Goal: Find specific page/section: Find specific page/section

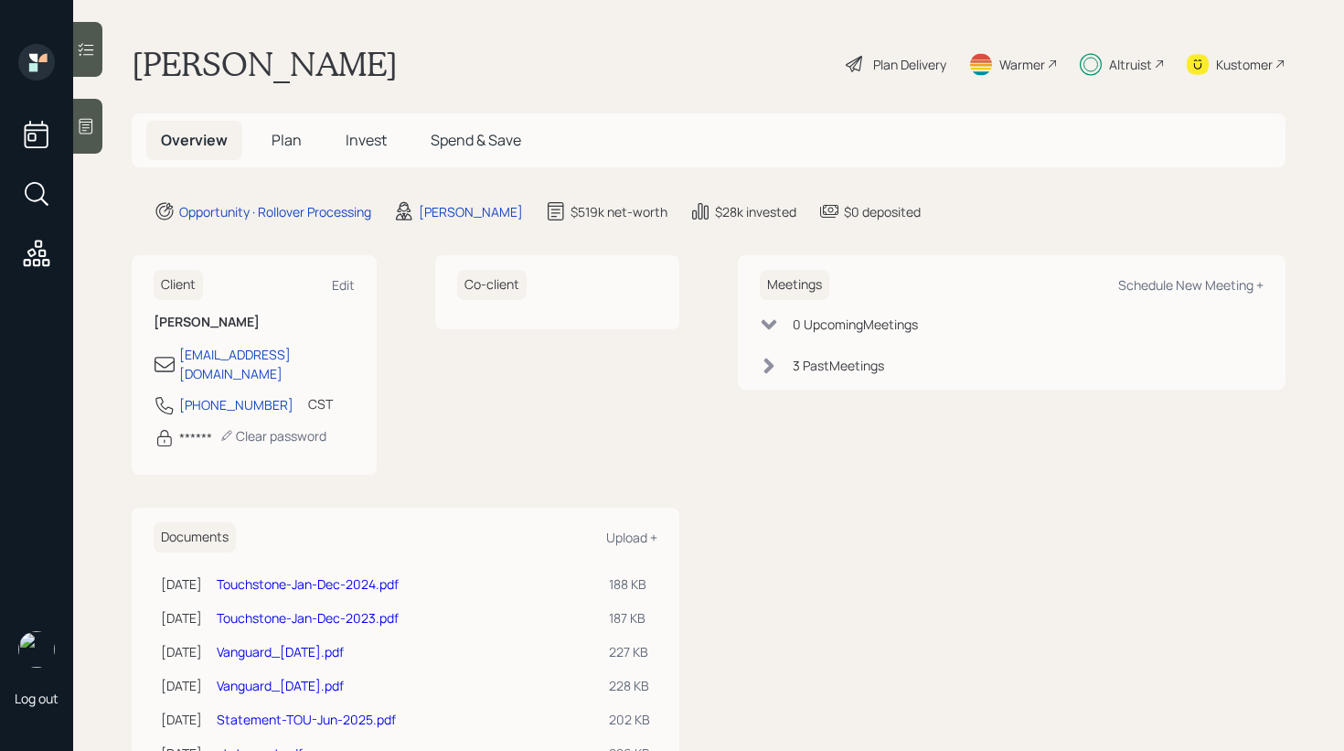
click at [85, 54] on icon at bounding box center [86, 49] width 18 height 18
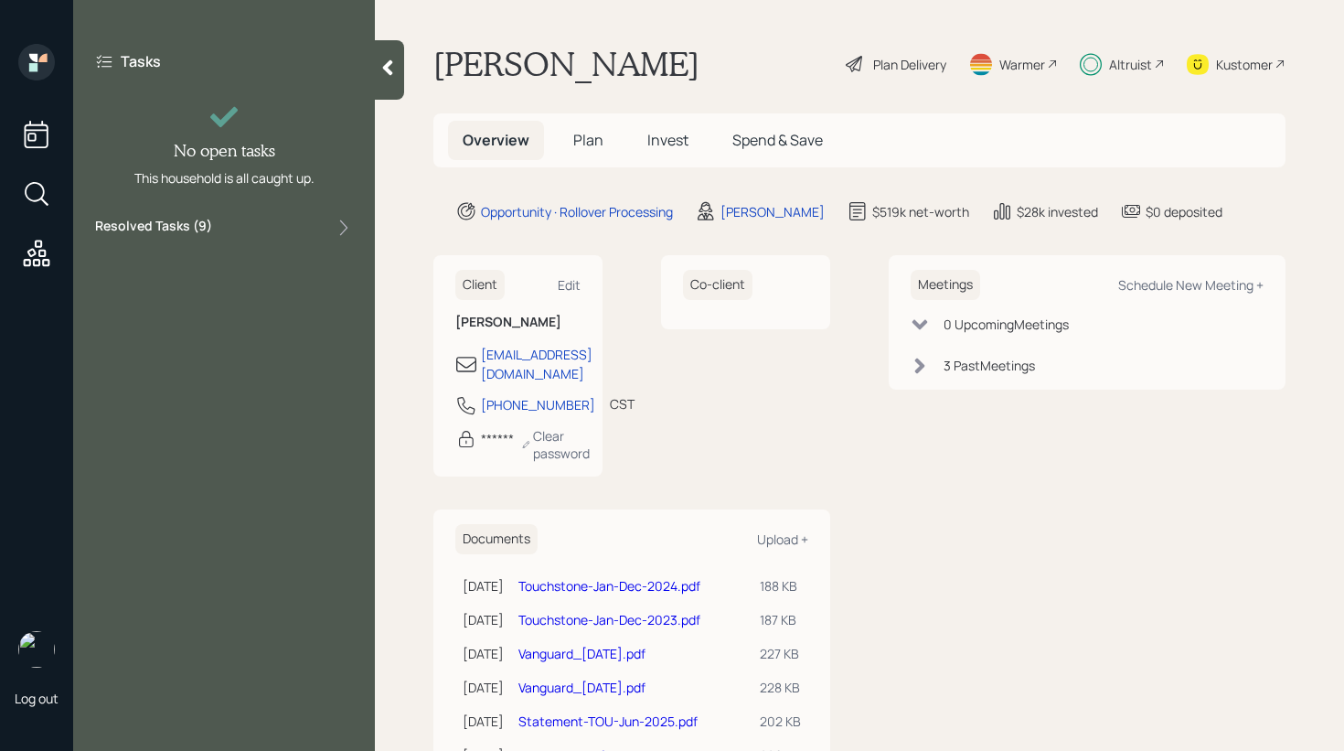
click at [307, 218] on div "Resolved Tasks ( 9 )" at bounding box center [224, 228] width 258 height 22
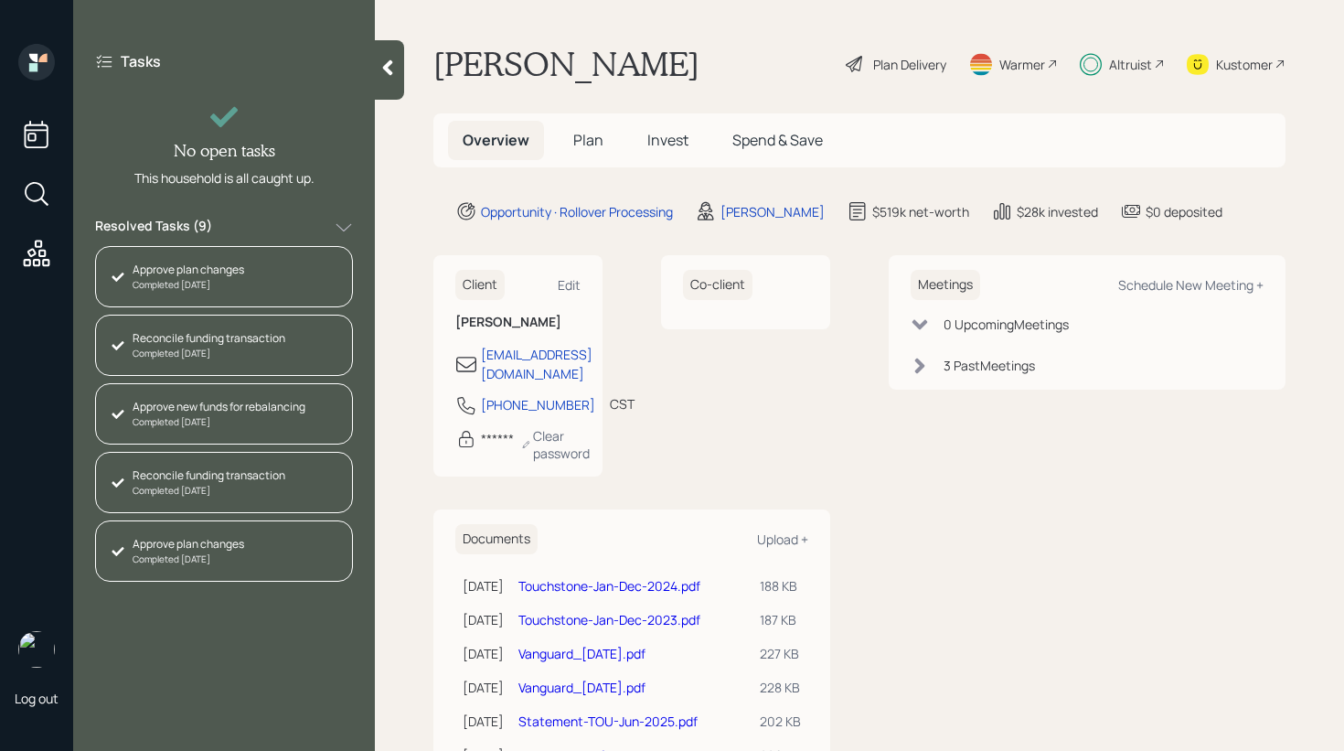
click at [388, 80] on div at bounding box center [389, 69] width 29 height 59
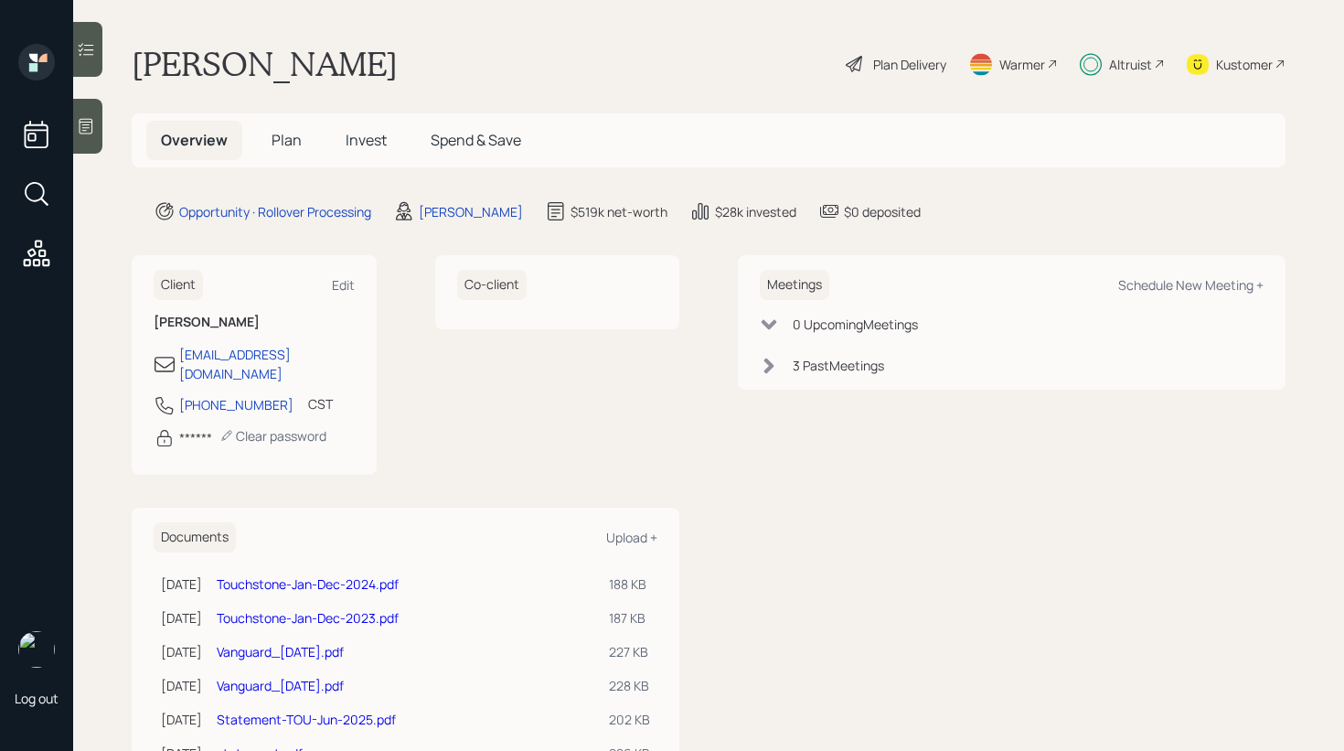
click at [371, 143] on span "Invest" at bounding box center [366, 140] width 41 height 20
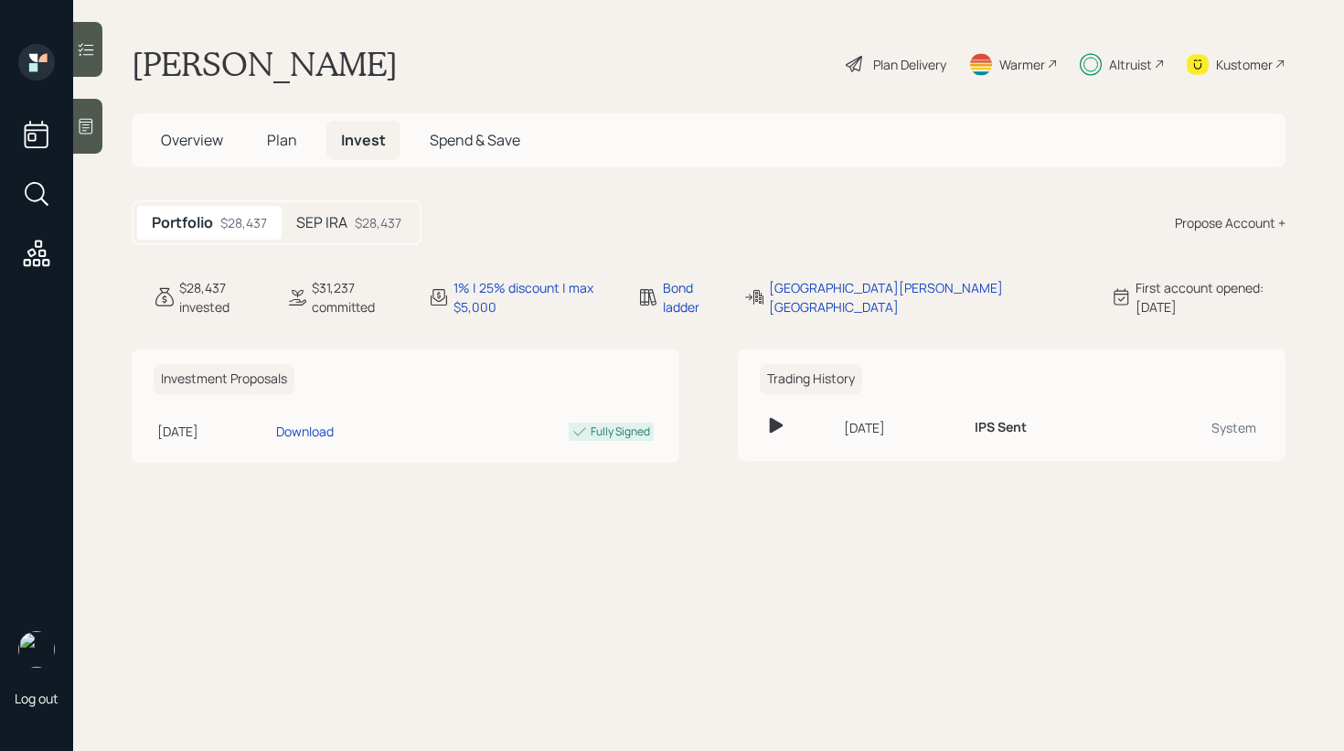
click at [343, 225] on h5 "SEP IRA" at bounding box center [321, 222] width 51 height 17
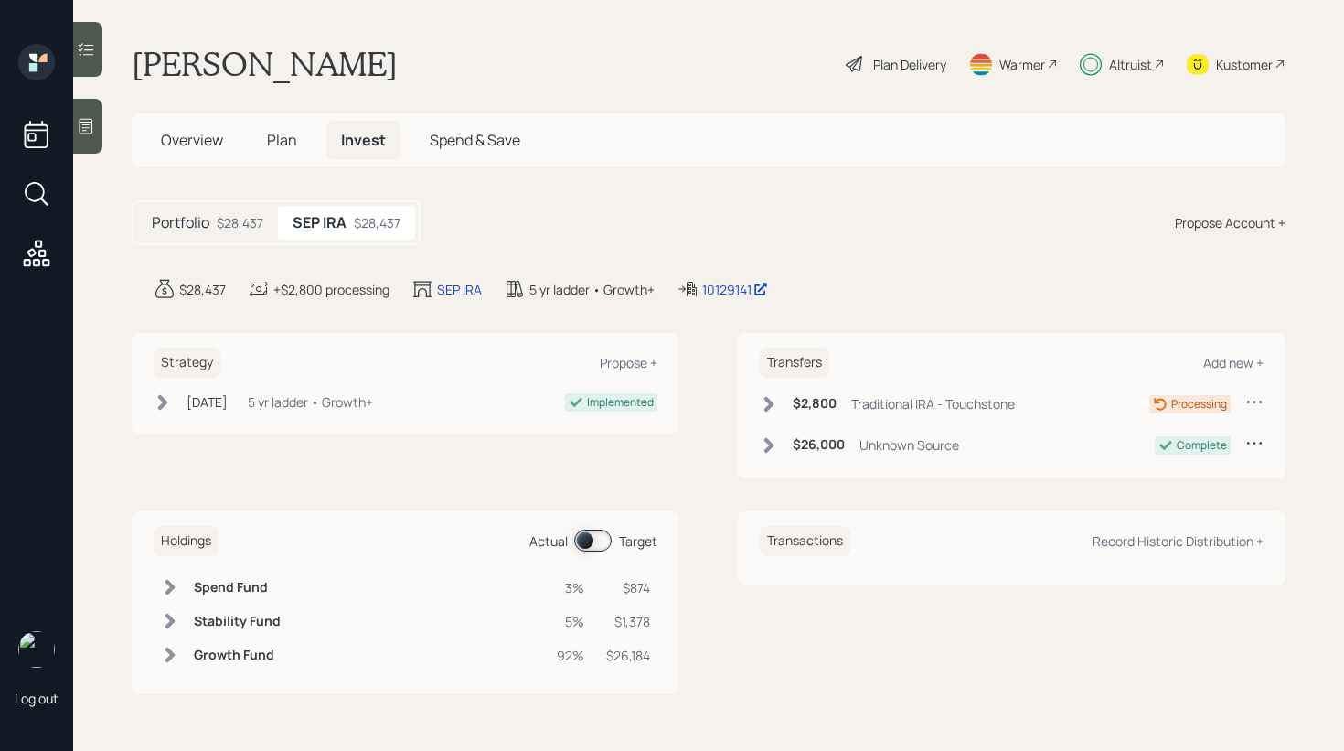
click at [589, 542] on span at bounding box center [592, 540] width 37 height 22
click at [597, 537] on span at bounding box center [592, 540] width 37 height 22
click at [1240, 64] on div "Kustomer" at bounding box center [1244, 64] width 57 height 19
click at [600, 542] on span at bounding box center [592, 540] width 37 height 22
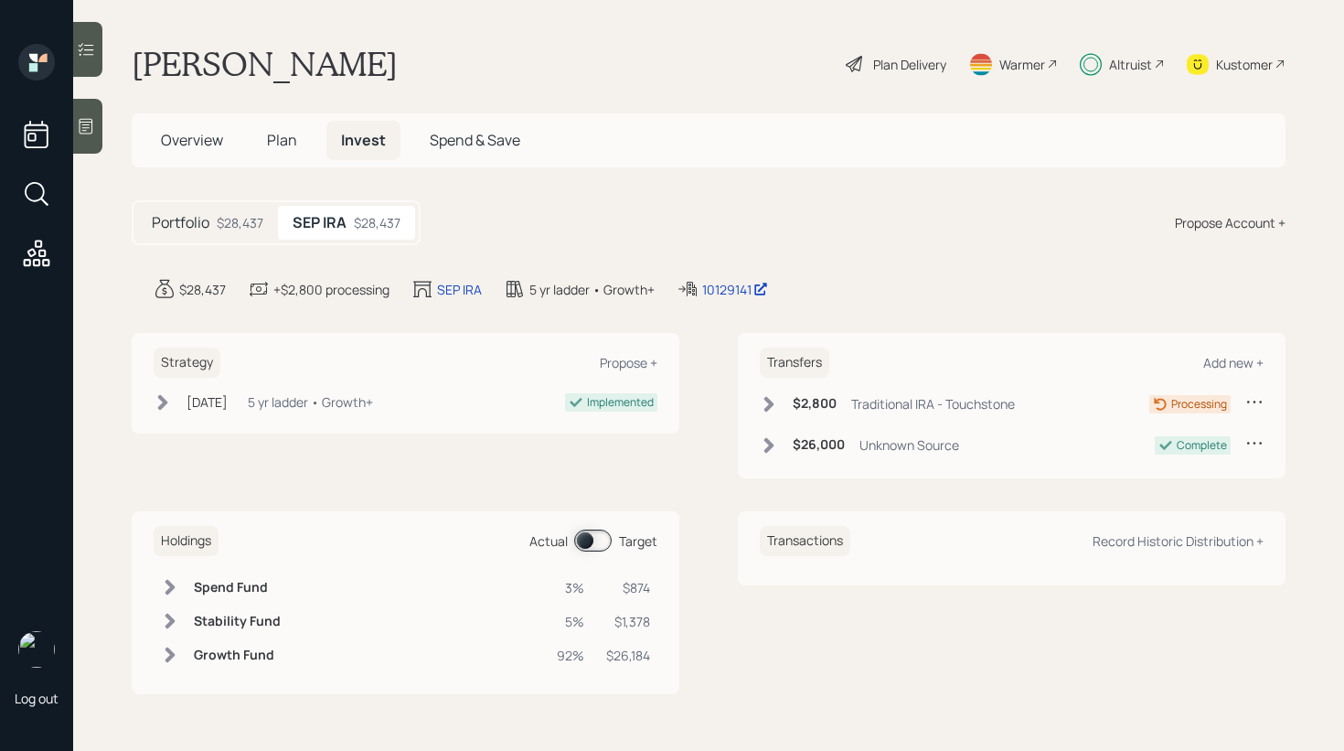
click at [600, 542] on span at bounding box center [592, 540] width 37 height 22
click at [91, 48] on icon at bounding box center [86, 49] width 18 height 18
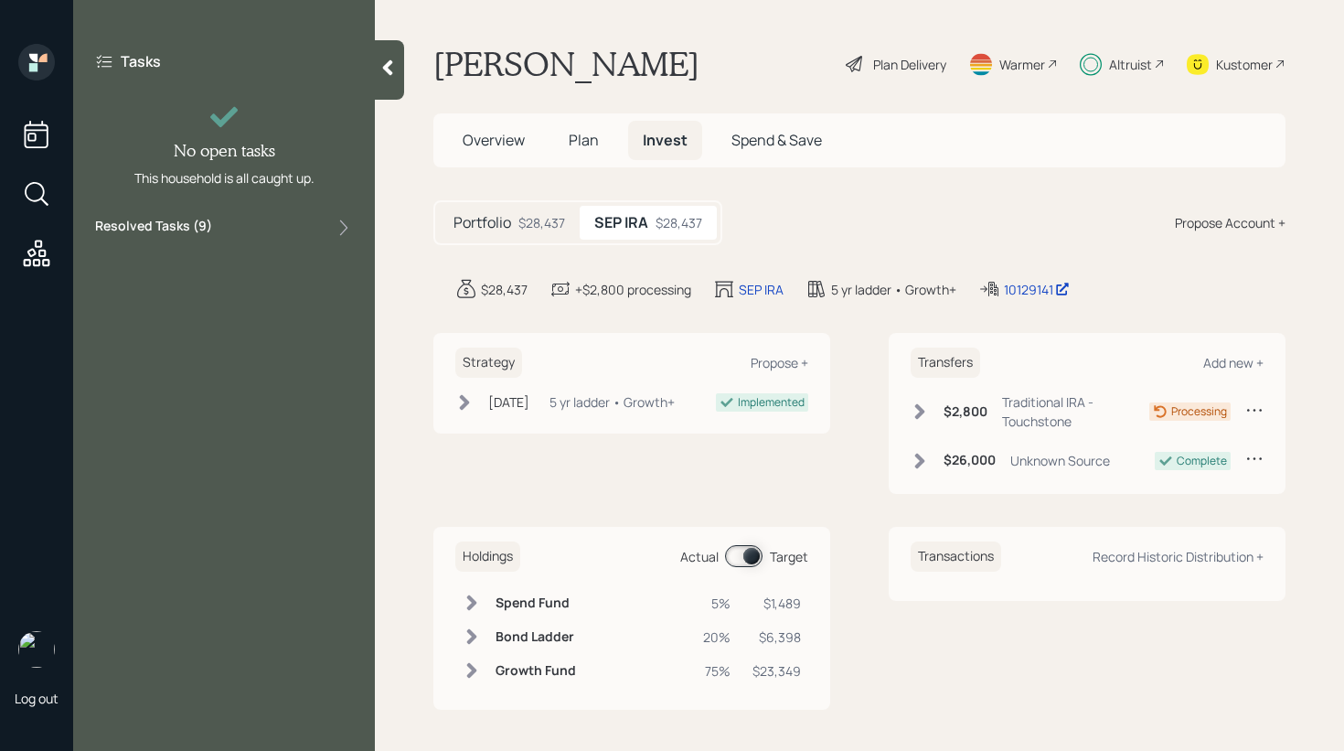
click at [325, 232] on div "Resolved Tasks ( 9 )" at bounding box center [224, 228] width 258 height 22
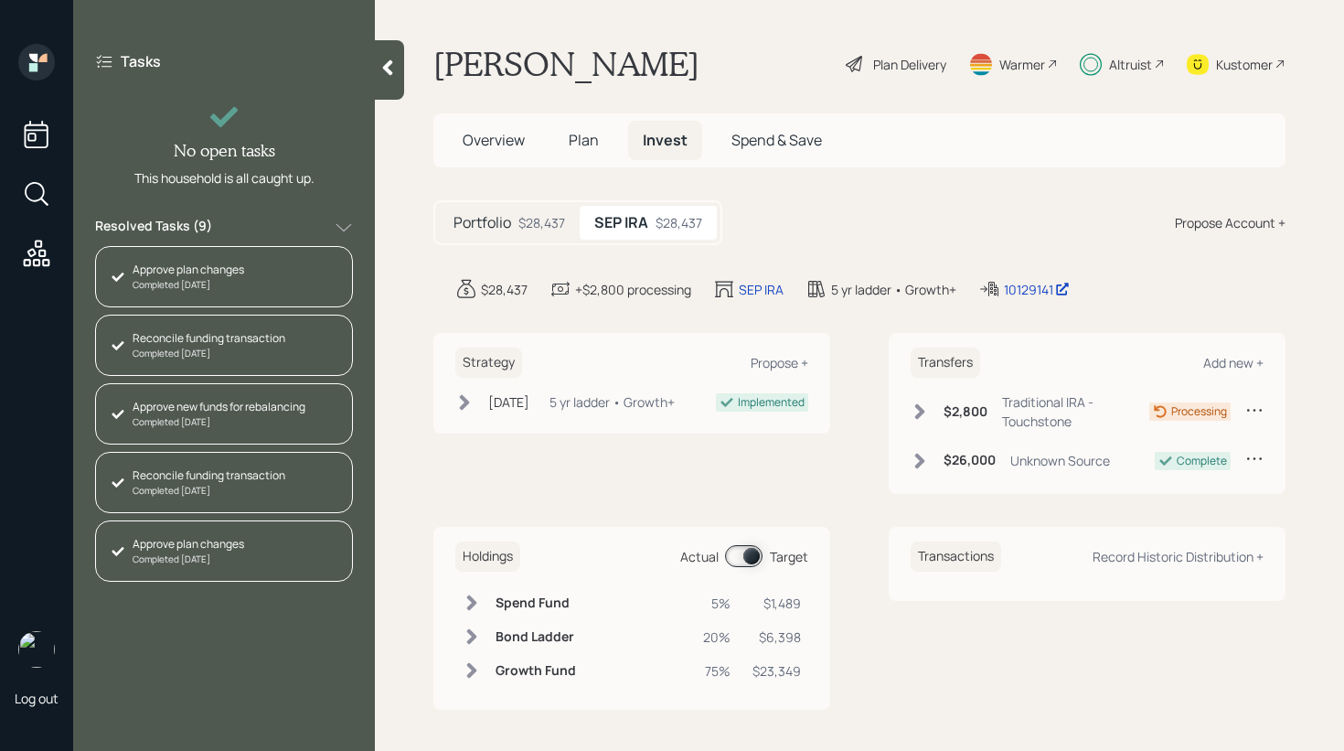
click at [339, 228] on icon at bounding box center [344, 227] width 18 height 18
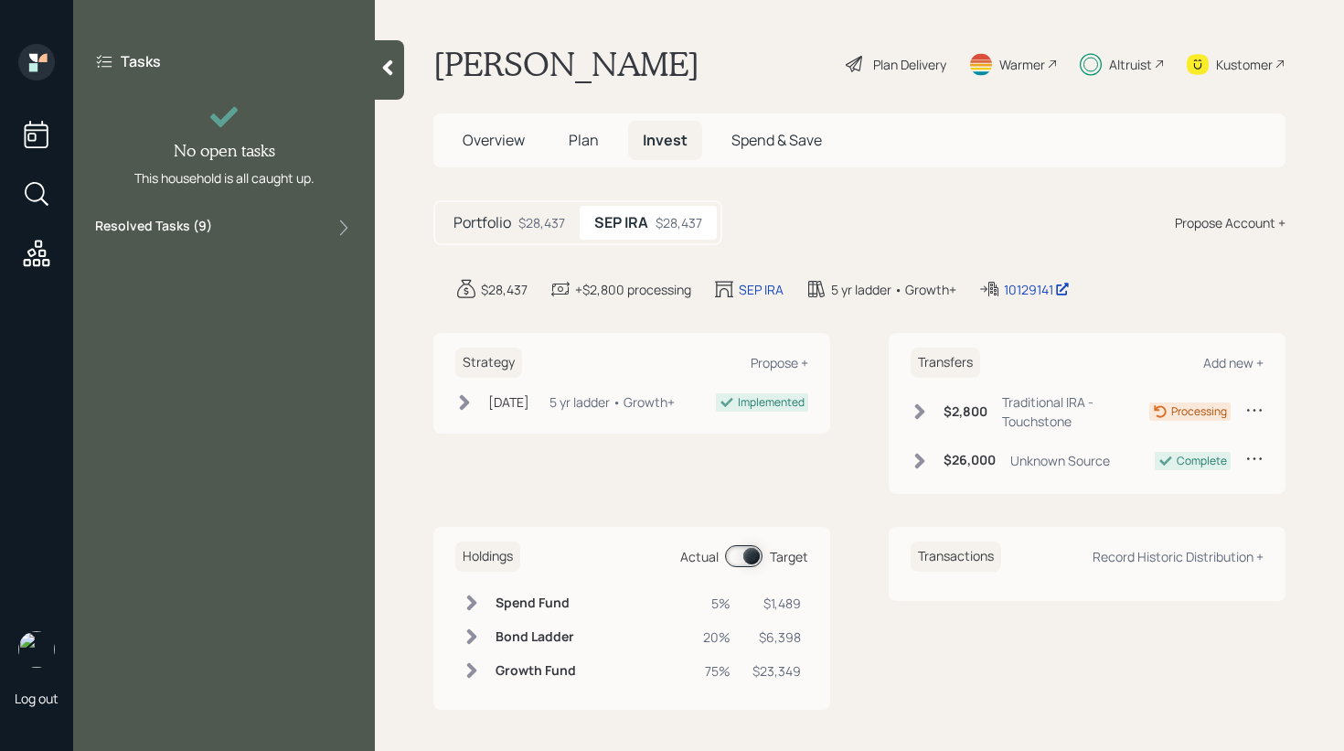
click at [305, 225] on div "Resolved Tasks ( 9 )" at bounding box center [224, 228] width 258 height 22
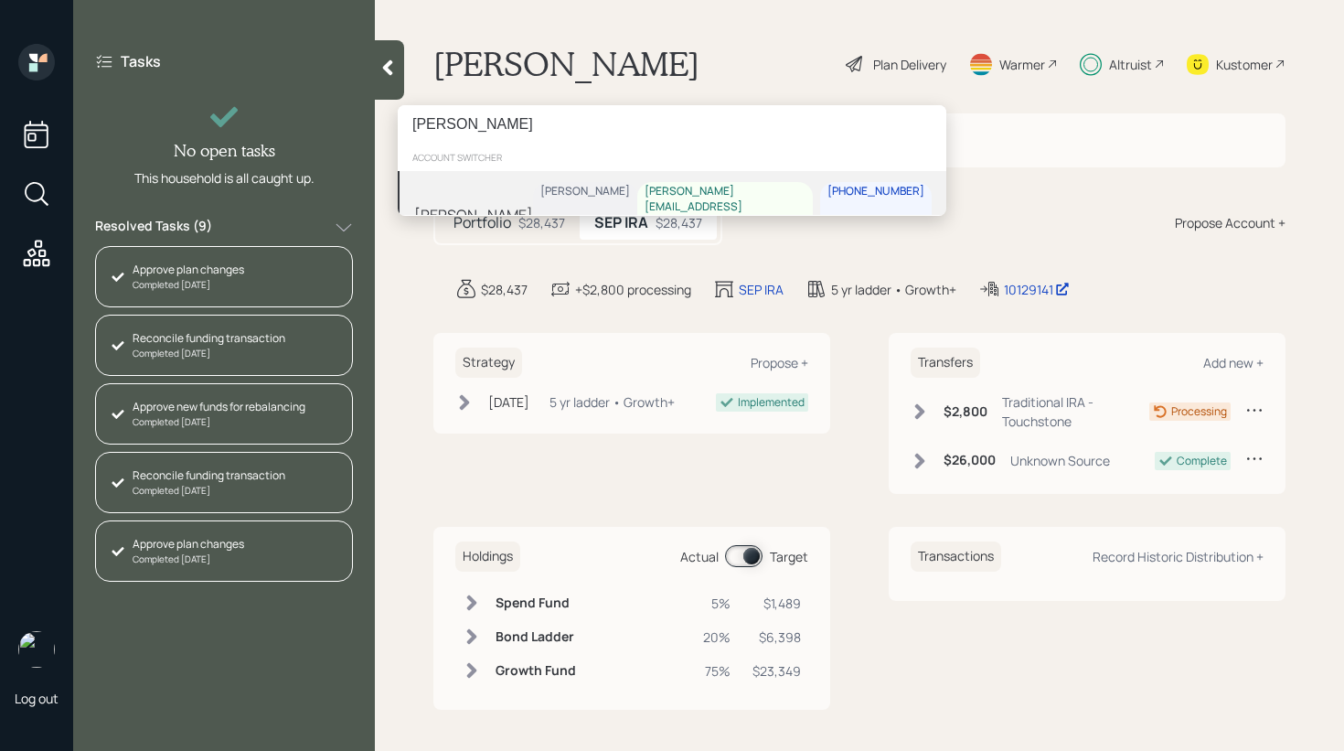
type input "[PERSON_NAME]"
click at [475, 204] on div "[PERSON_NAME]" at bounding box center [473, 215] width 119 height 22
